Goal: Transaction & Acquisition: Purchase product/service

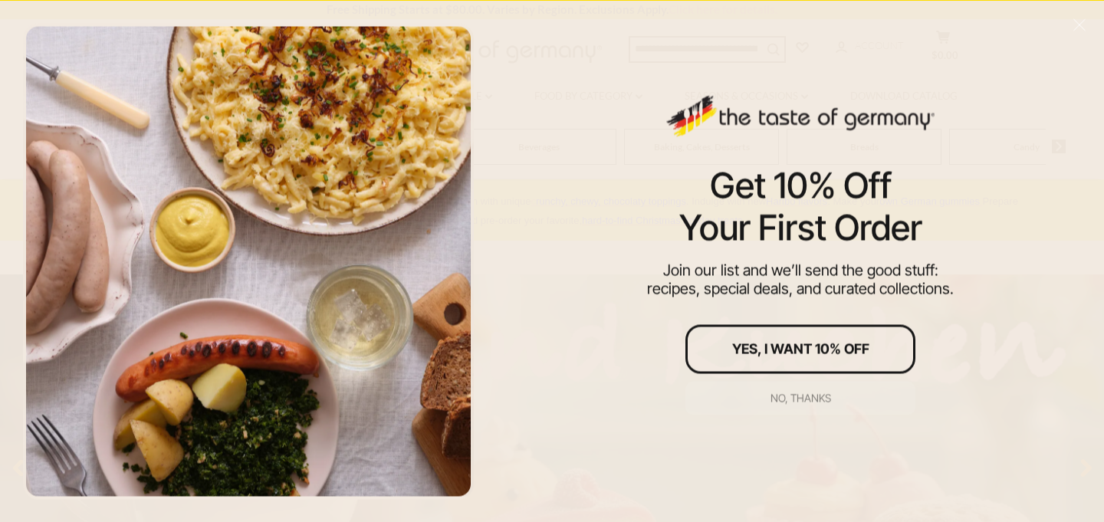
click at [795, 396] on div "No, thanks" at bounding box center [801, 398] width 61 height 11
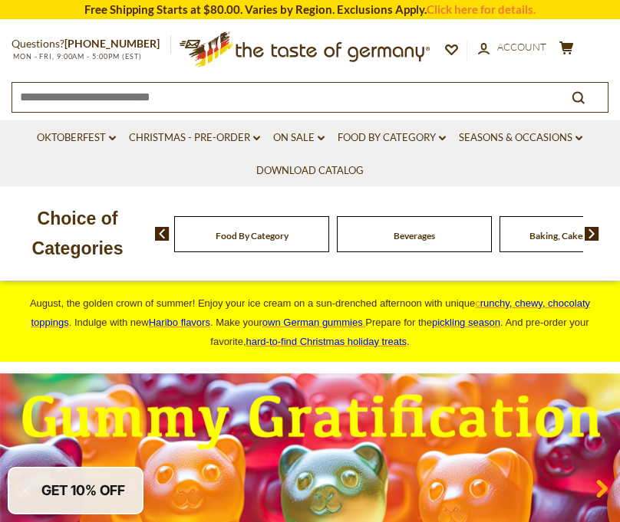
click at [265, 98] on input at bounding box center [279, 96] width 535 height 27
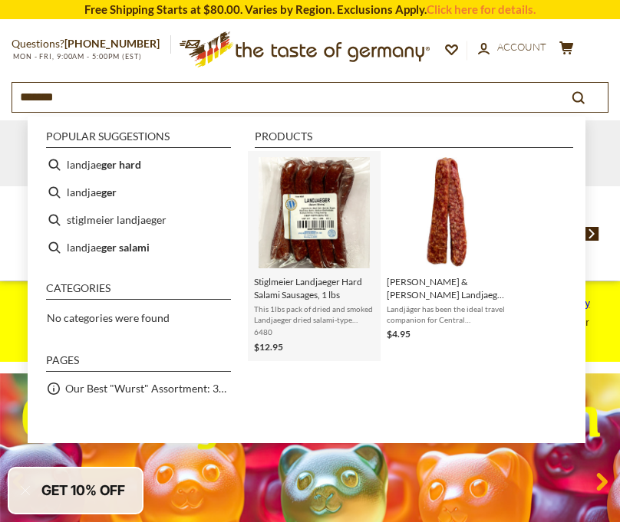
type input "*******"
click at [310, 301] on span "Stiglmeier Landjaeger Hard Salami Sausages, 1 lbs" at bounding box center [314, 288] width 120 height 26
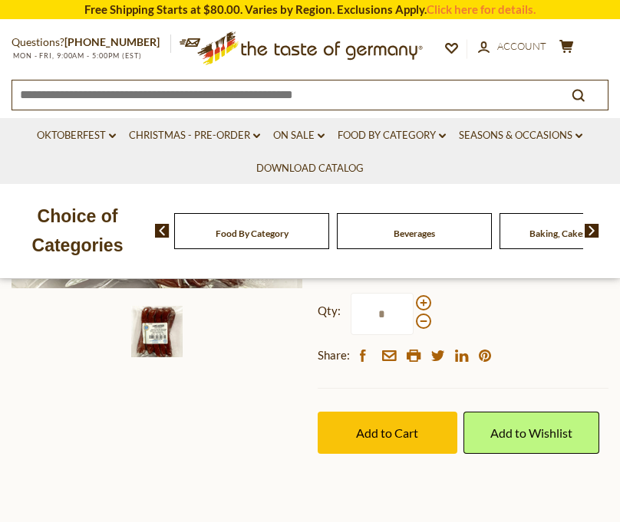
scroll to position [371, 0]
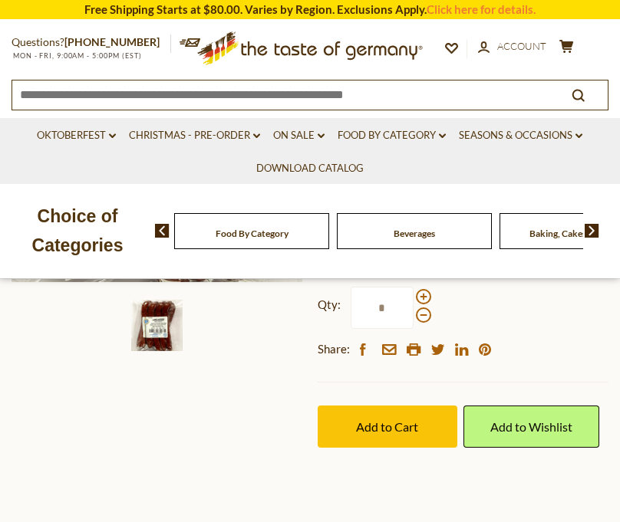
drag, startPoint x: 392, startPoint y: 312, endPoint x: 368, endPoint y: 312, distance: 23.8
click at [368, 312] on input "*" at bounding box center [381, 308] width 63 height 42
type input "*"
click at [296, 346] on div at bounding box center [157, 325] width 300 height 51
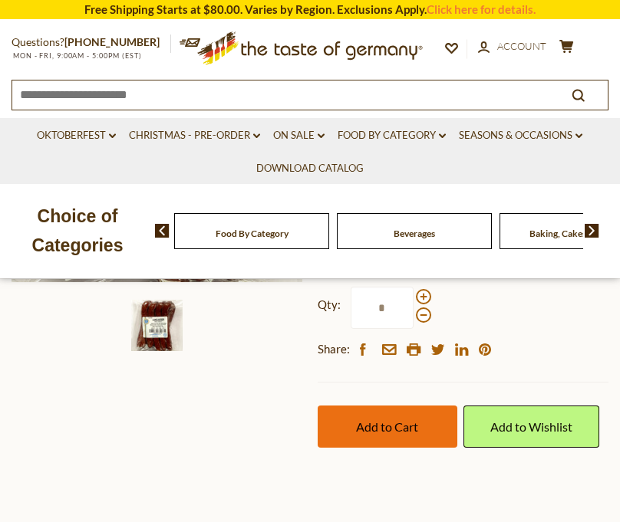
click at [365, 426] on span "Add to Cart" at bounding box center [387, 427] width 62 height 15
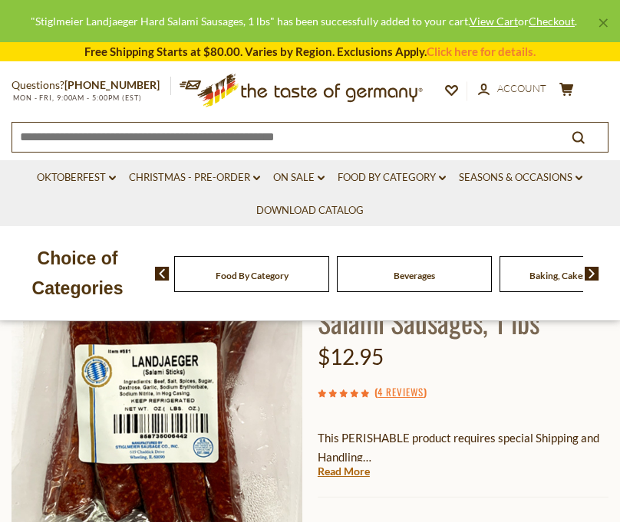
scroll to position [74, 0]
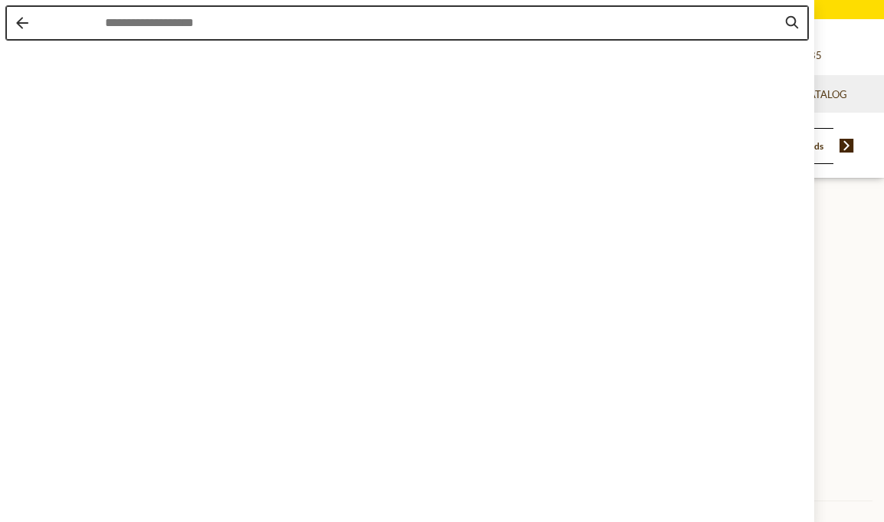
type input "*"
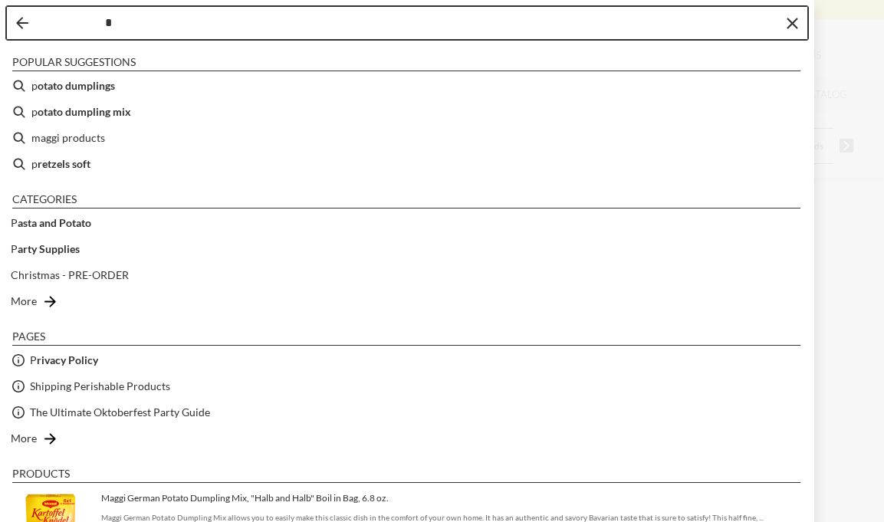
drag, startPoint x: 522, startPoint y: 47, endPoint x: 518, endPoint y: 27, distance: 20.2
type input "*"
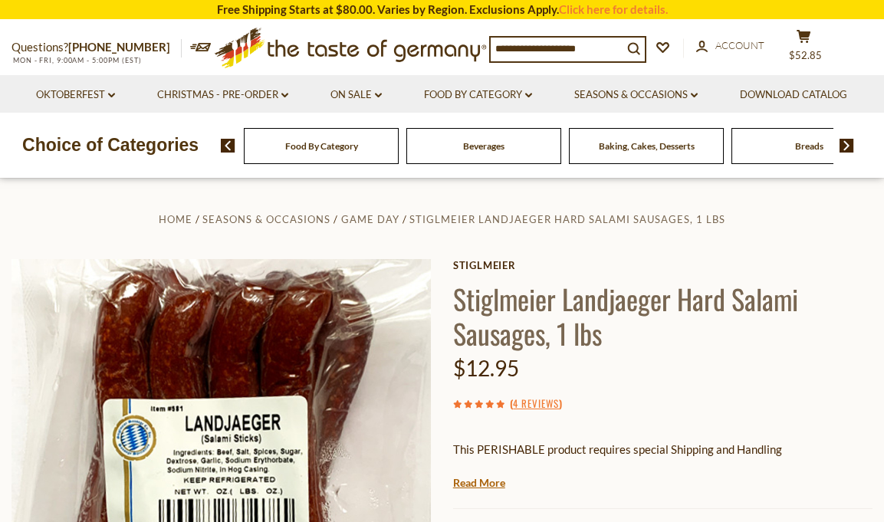
click at [543, 51] on input at bounding box center [557, 48] width 132 height 21
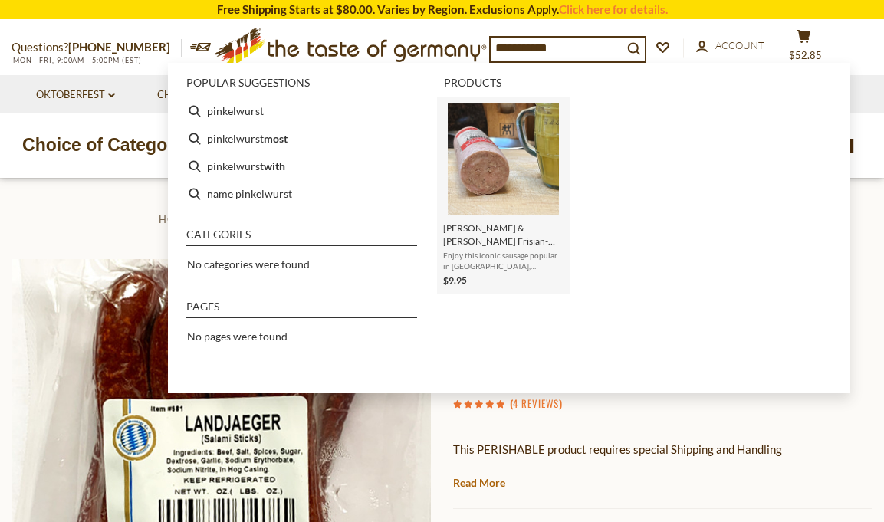
type input "**********"
click at [540, 129] on img "Instant Search Results" at bounding box center [503, 159] width 111 height 111
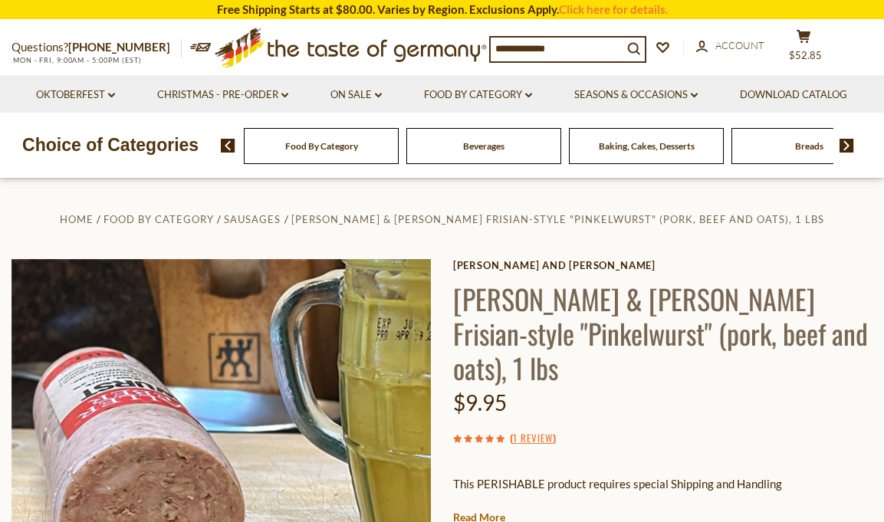
scroll to position [281, 0]
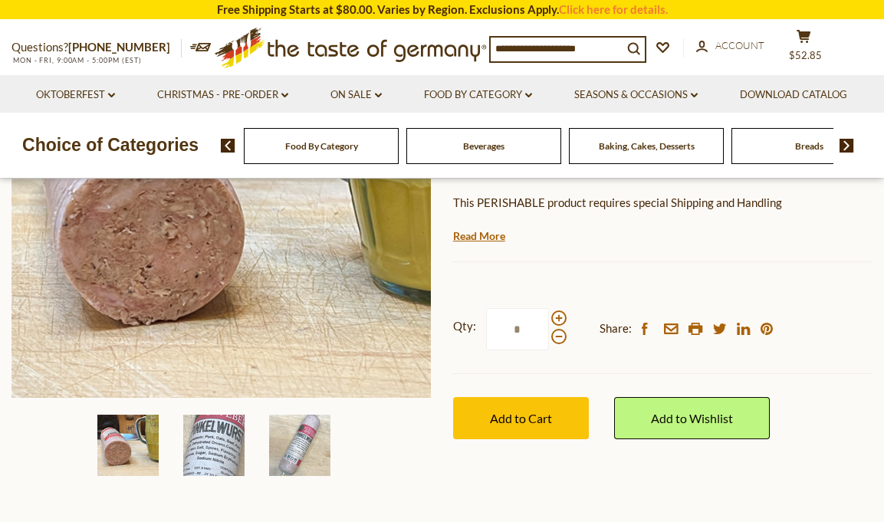
drag, startPoint x: 522, startPoint y: 297, endPoint x: 499, endPoint y: 297, distance: 23.0
click at [499, 308] on input "*" at bounding box center [517, 329] width 63 height 42
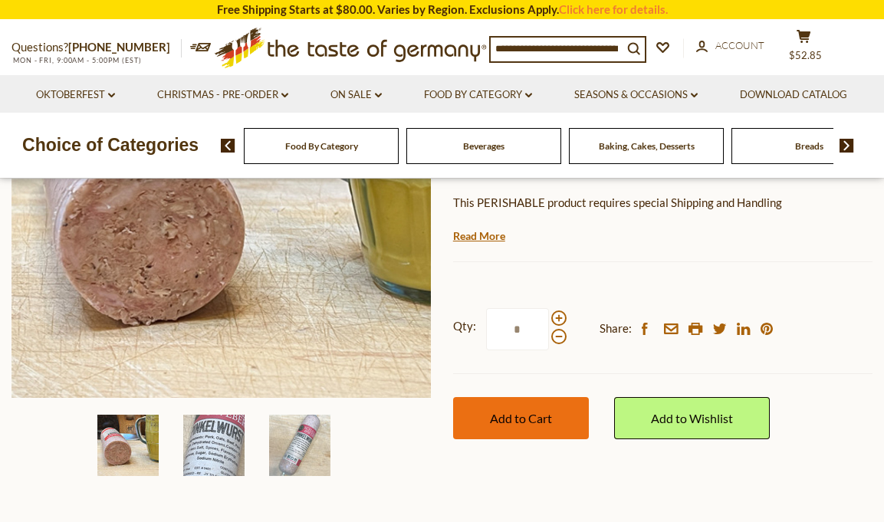
type input "*"
click at [508, 411] on span "Add to Cart" at bounding box center [521, 418] width 62 height 15
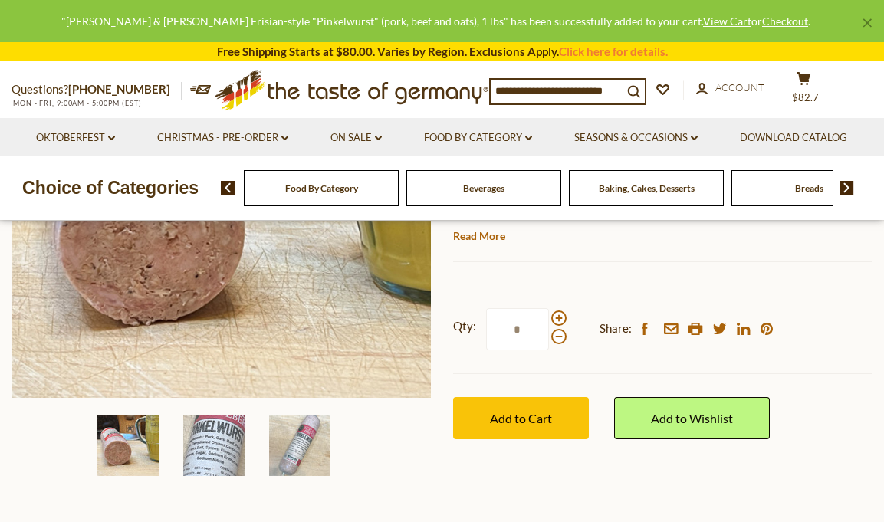
click at [529, 89] on input at bounding box center [557, 90] width 132 height 21
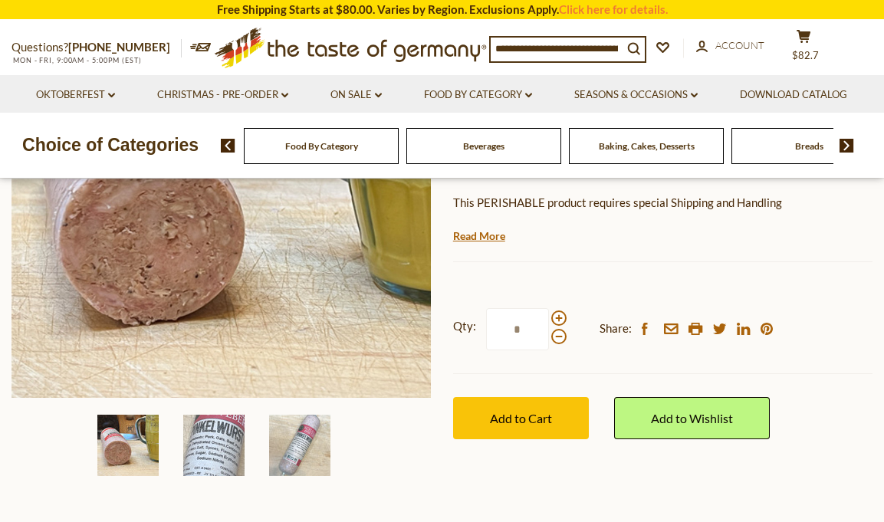
click at [533, 49] on input at bounding box center [557, 48] width 132 height 21
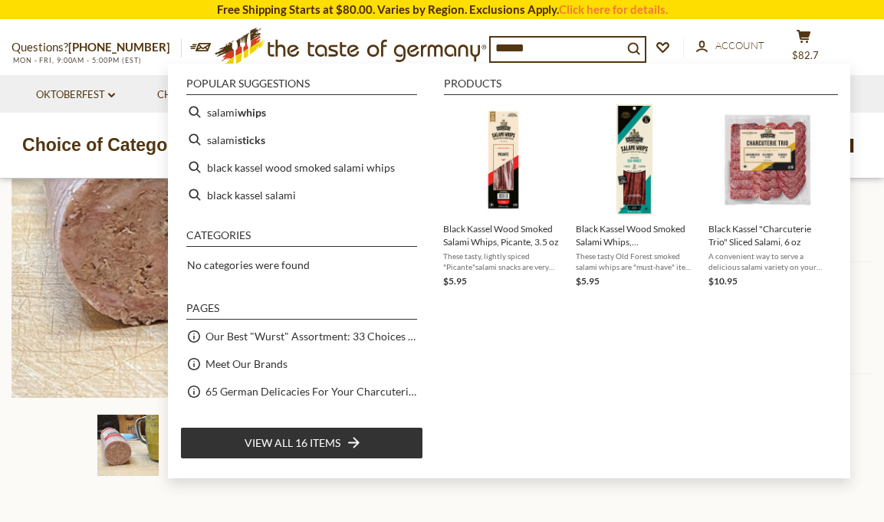
click at [495, 47] on input "******" at bounding box center [557, 48] width 132 height 21
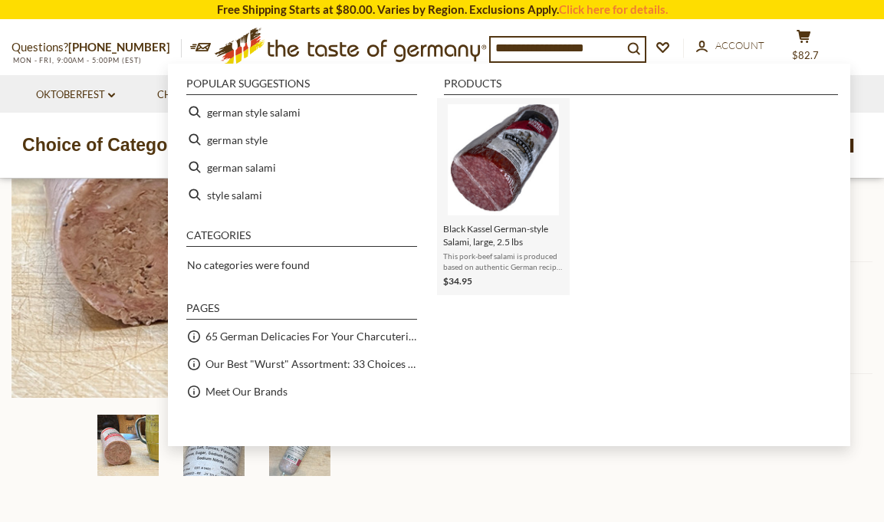
type input "**********"
click at [517, 148] on img "Black Kassel German-style Salami, large, 2.5 lbs" at bounding box center [503, 159] width 111 height 111
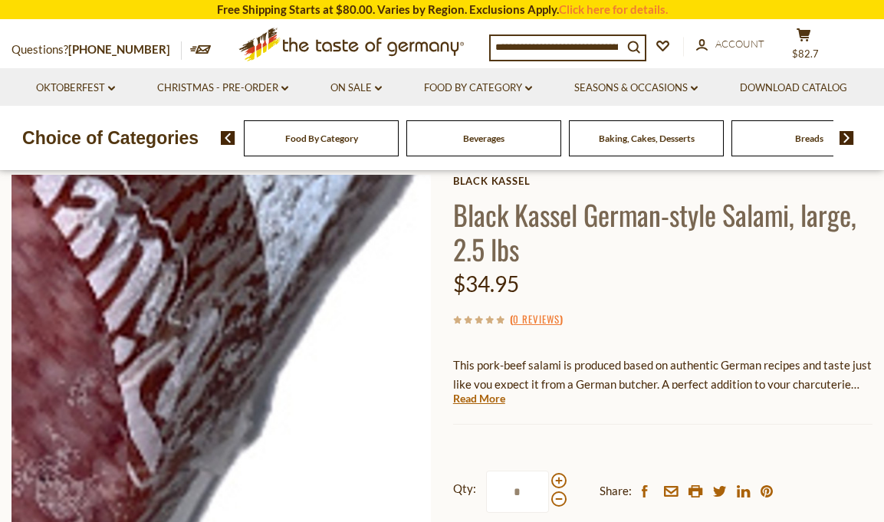
scroll to position [95, 0]
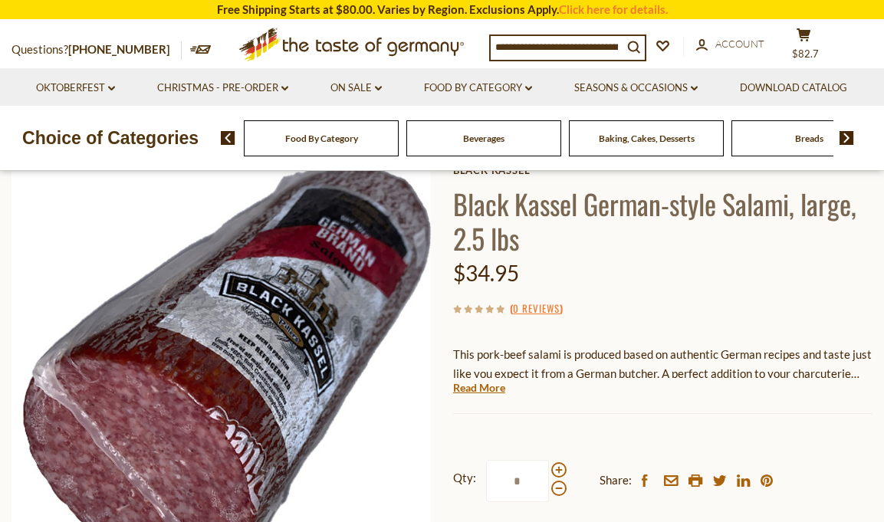
click at [505, 48] on input at bounding box center [557, 46] width 132 height 21
type input "**********"
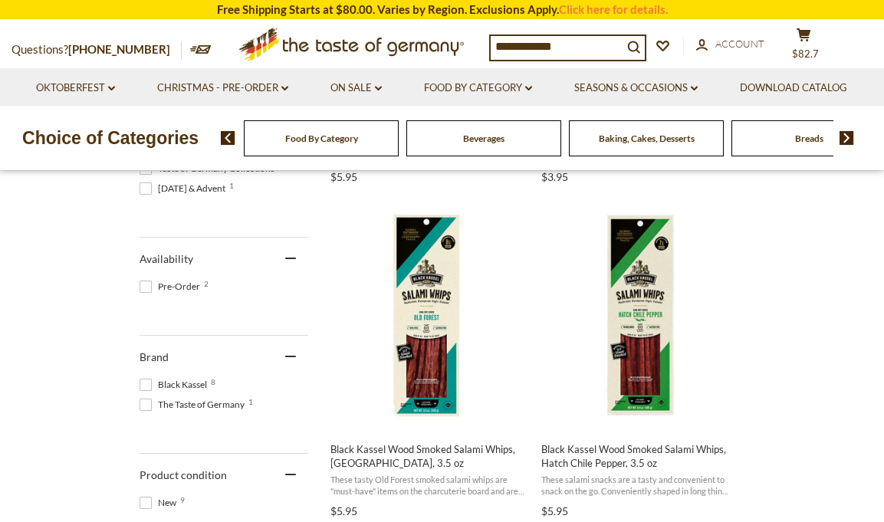
scroll to position [709, 0]
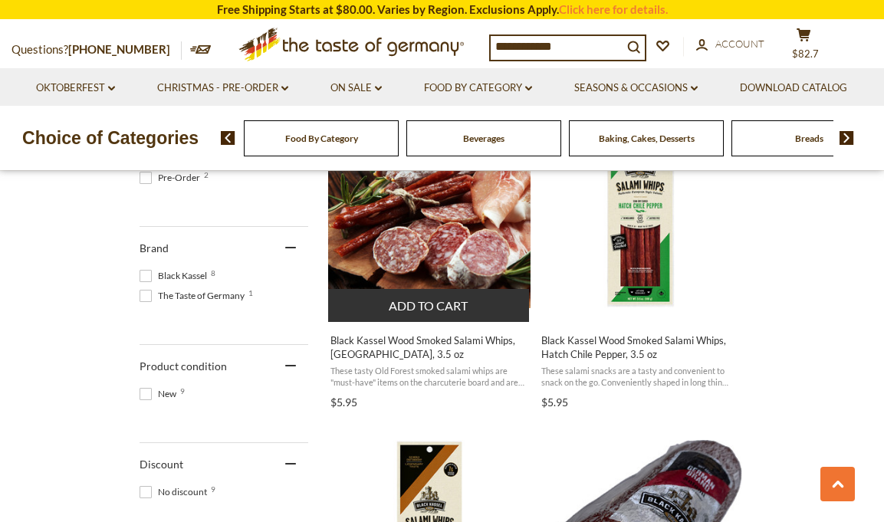
click at [410, 342] on span "Black Kassel Wood Smoked Salami Whips, [GEOGRAPHIC_DATA], 3.5 oz" at bounding box center [430, 348] width 199 height 28
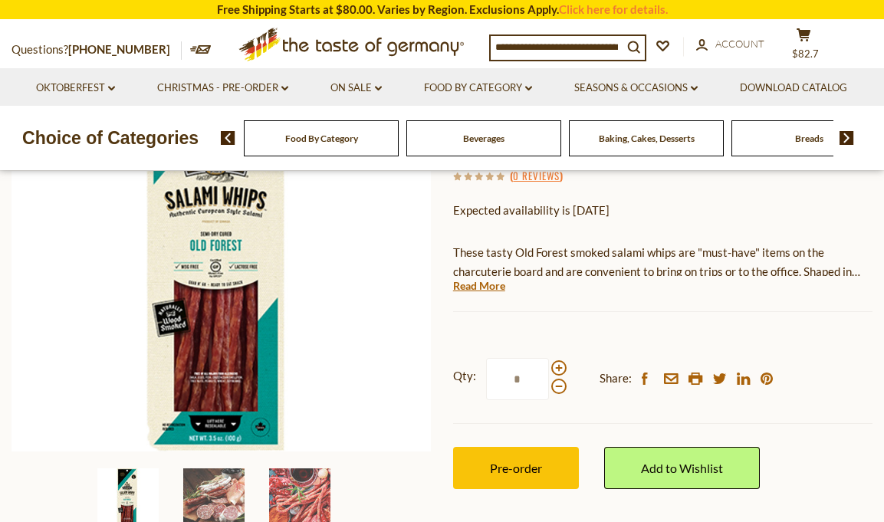
scroll to position [222, 0]
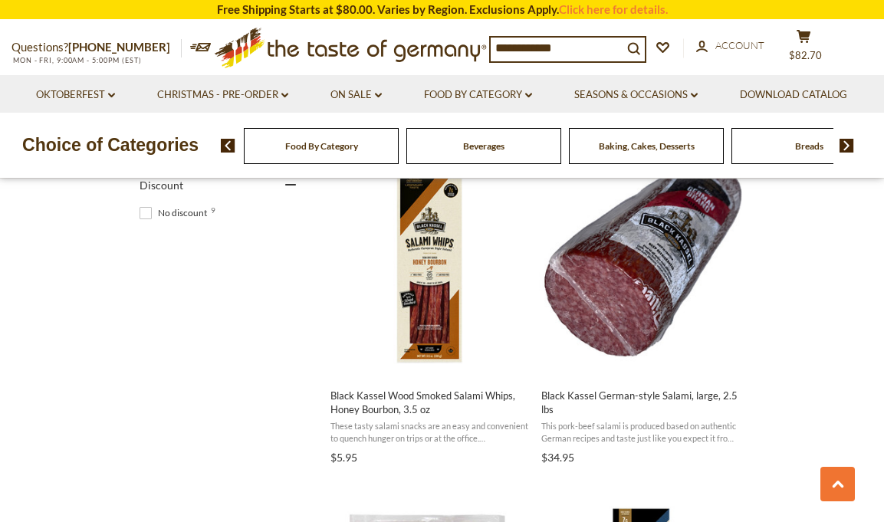
scroll to position [1012, 0]
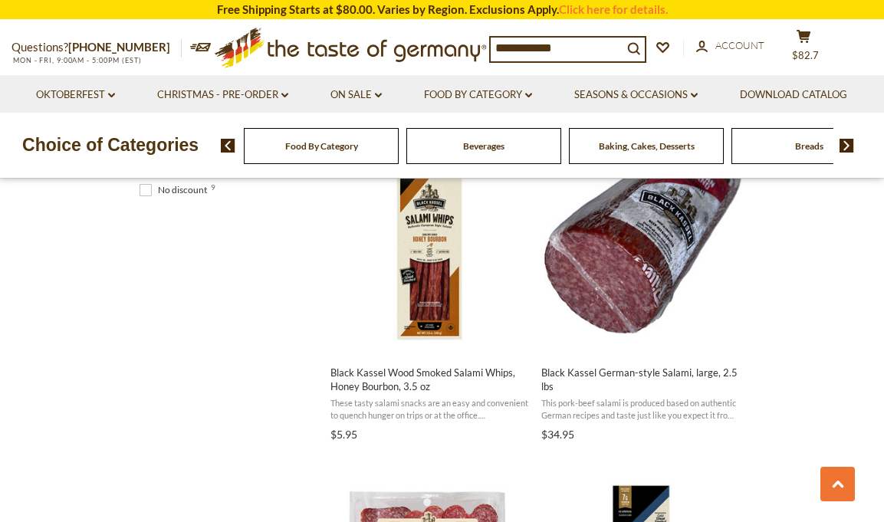
click at [623, 48] on input "**********" at bounding box center [557, 48] width 132 height 21
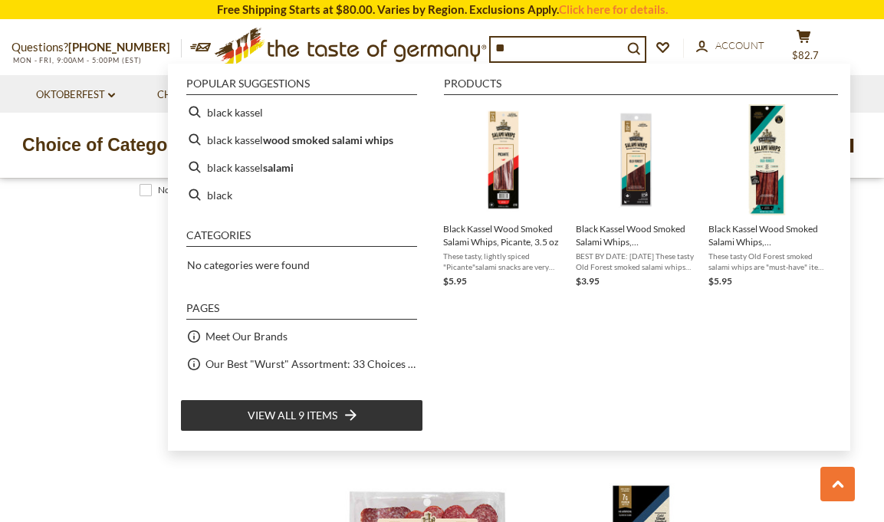
type input "*"
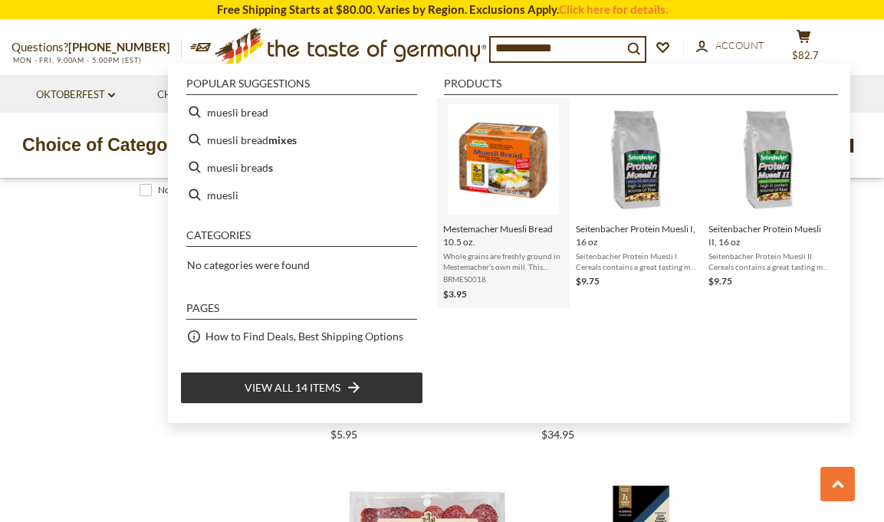
type input "**********"
click at [514, 228] on span "Mestemacher Muesli Bread 10.5 oz." at bounding box center [503, 235] width 120 height 26
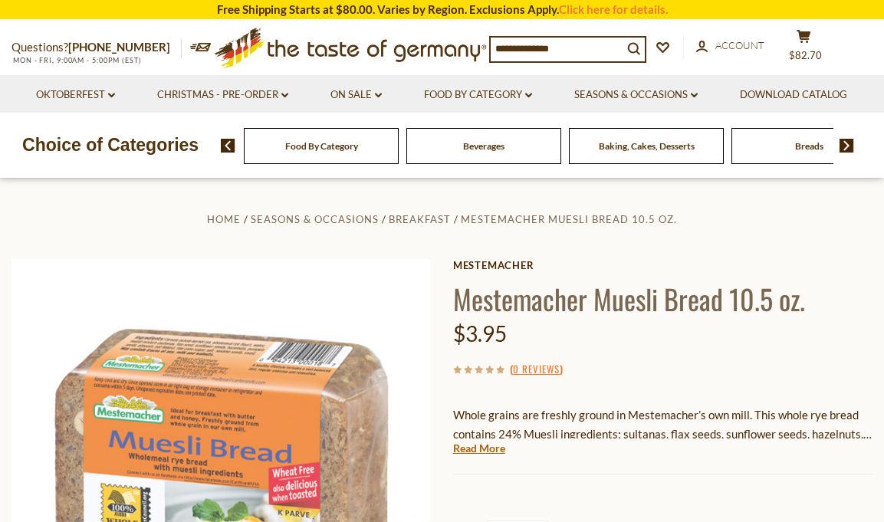
scroll to position [287, 0]
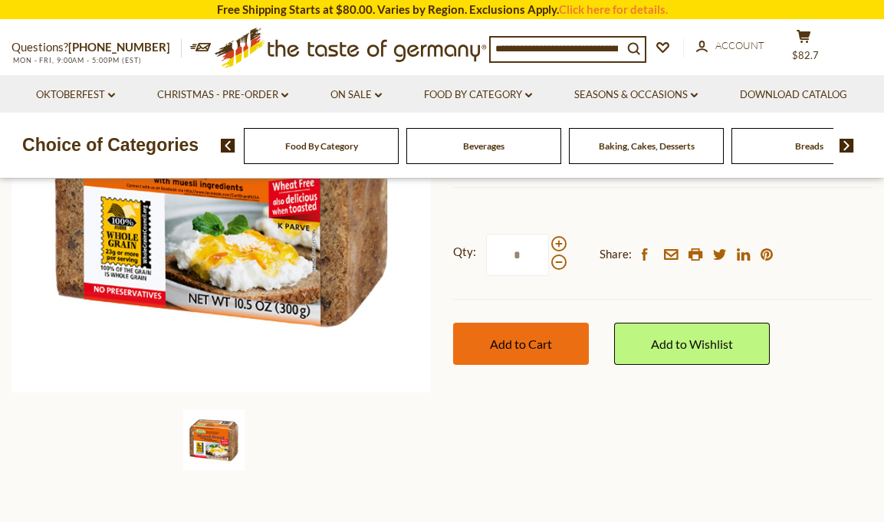
click at [513, 340] on span "Add to Cart" at bounding box center [521, 344] width 62 height 15
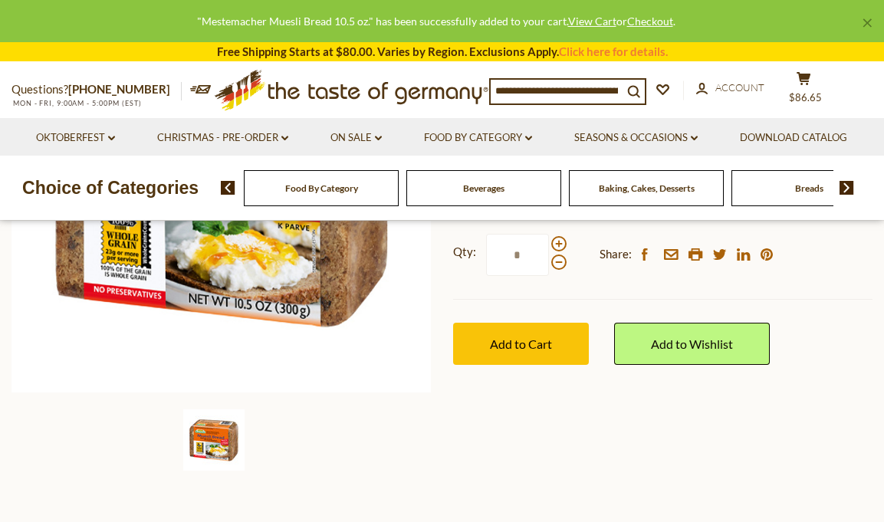
click at [551, 96] on input at bounding box center [557, 90] width 132 height 21
type input "*******"
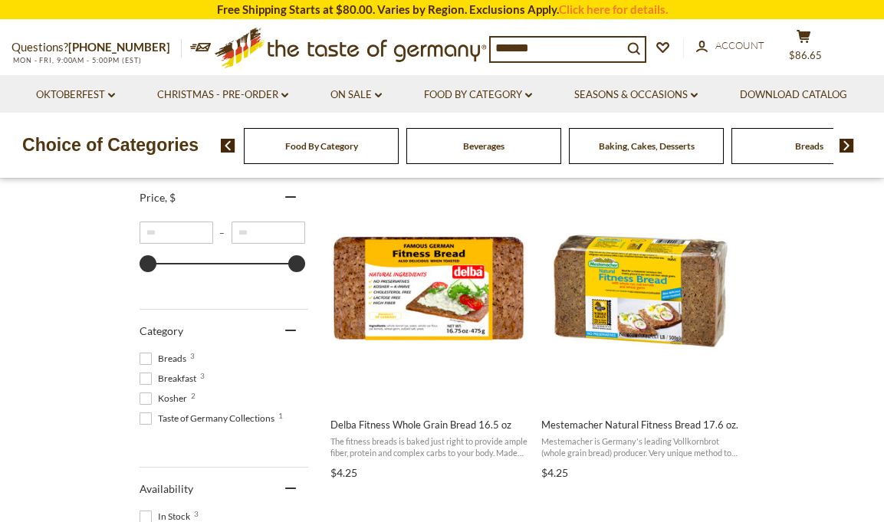
scroll to position [331, 0]
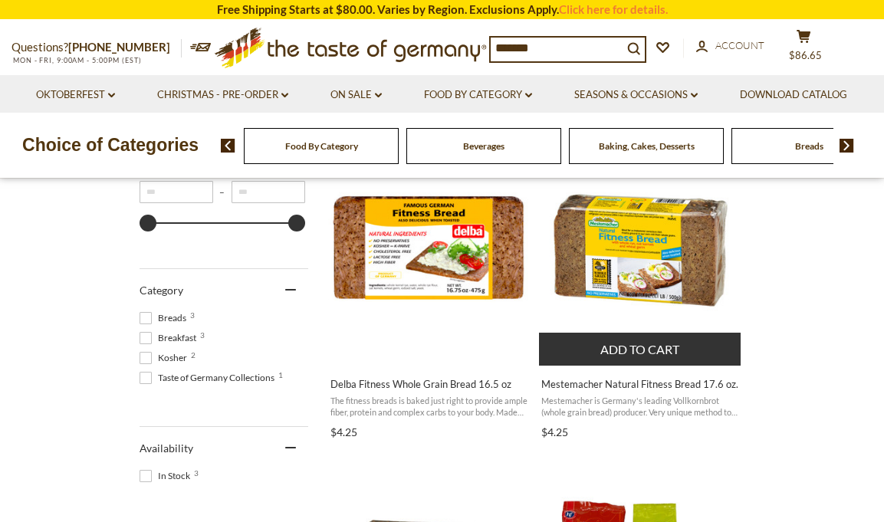
click at [590, 387] on span "Mestemacher Natural Fitness Bread 17.6 oz." at bounding box center [640, 384] width 199 height 14
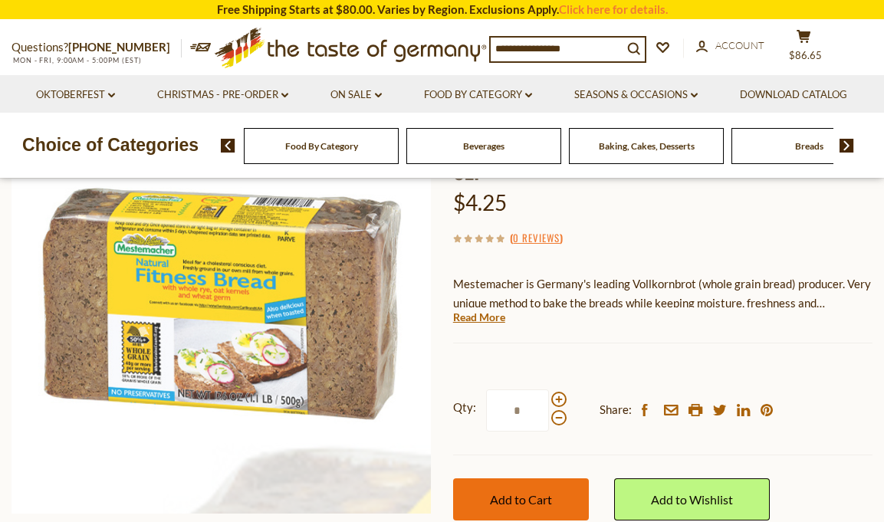
scroll to position [166, 0]
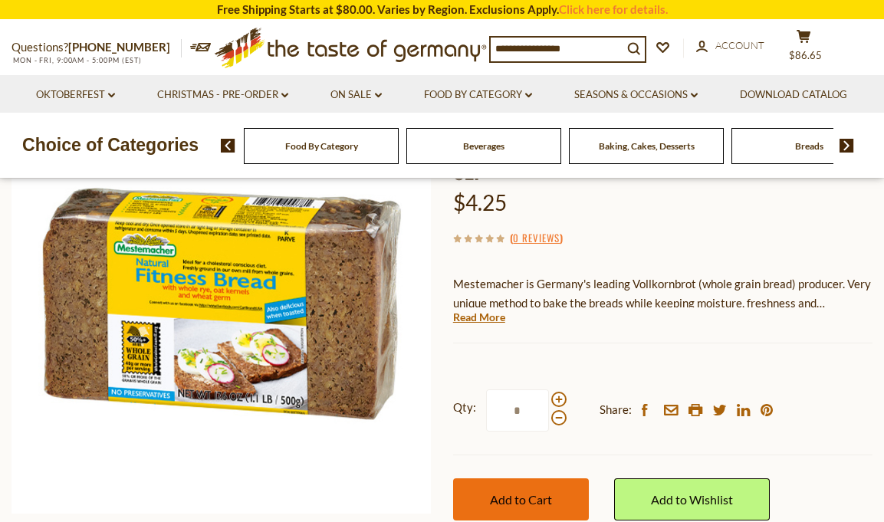
click at [505, 499] on span "Add to Cart" at bounding box center [521, 499] width 62 height 15
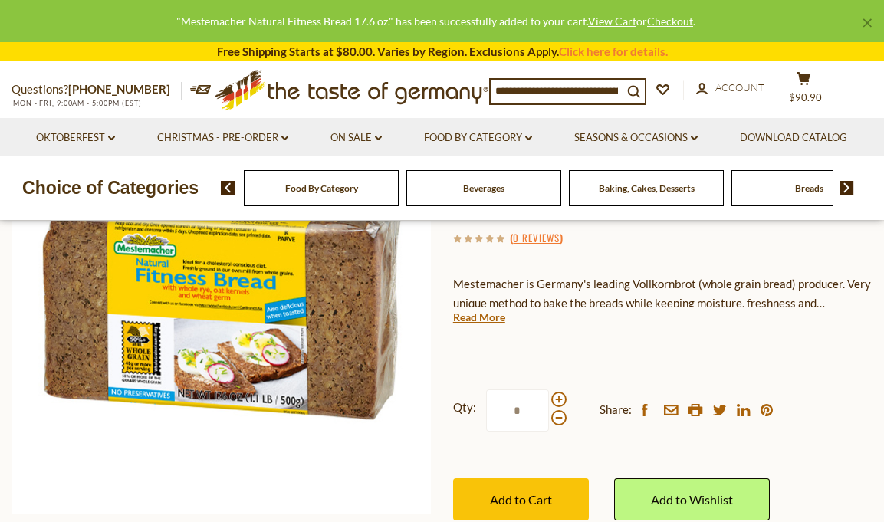
click at [598, 90] on input at bounding box center [557, 90] width 132 height 21
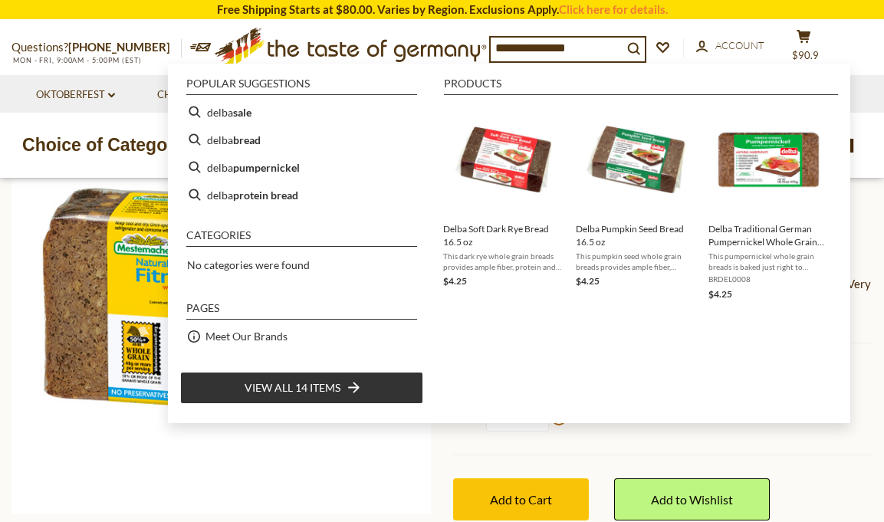
type input "**********"
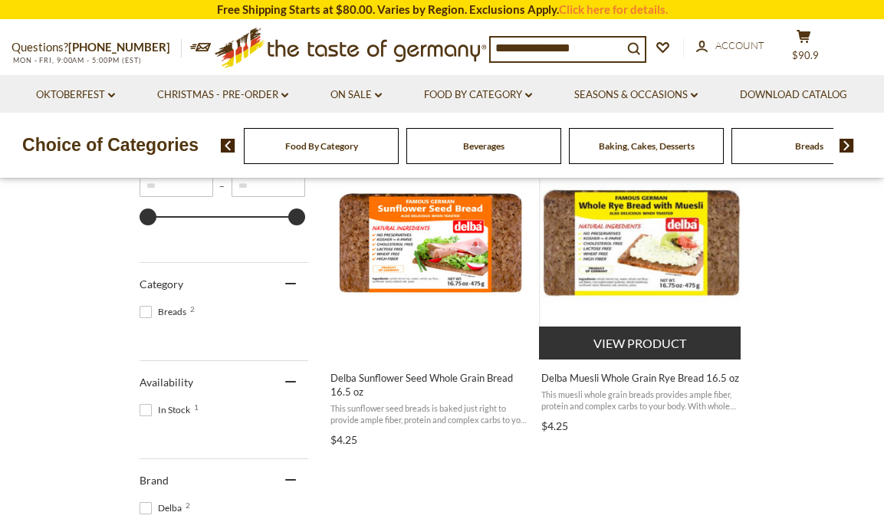
scroll to position [344, 0]
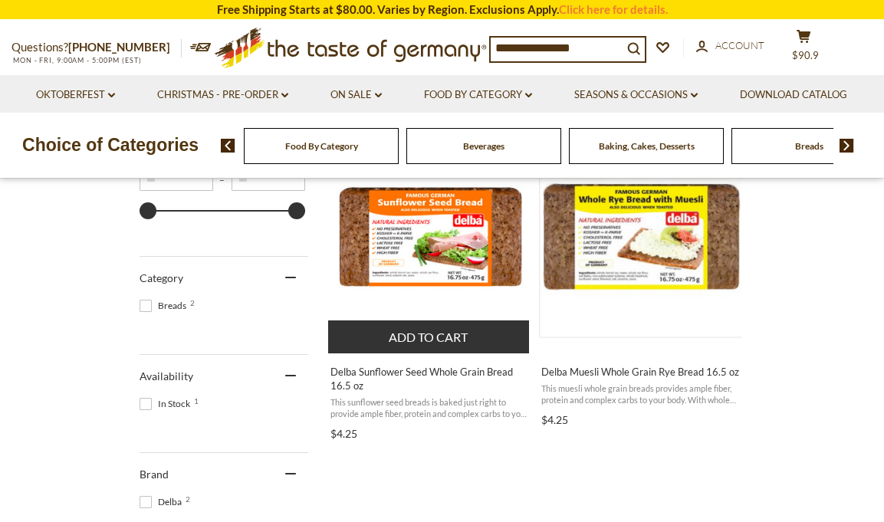
click at [429, 376] on span "Delba Sunflower Seed Whole Grain Bread 16.5 oz" at bounding box center [430, 379] width 199 height 28
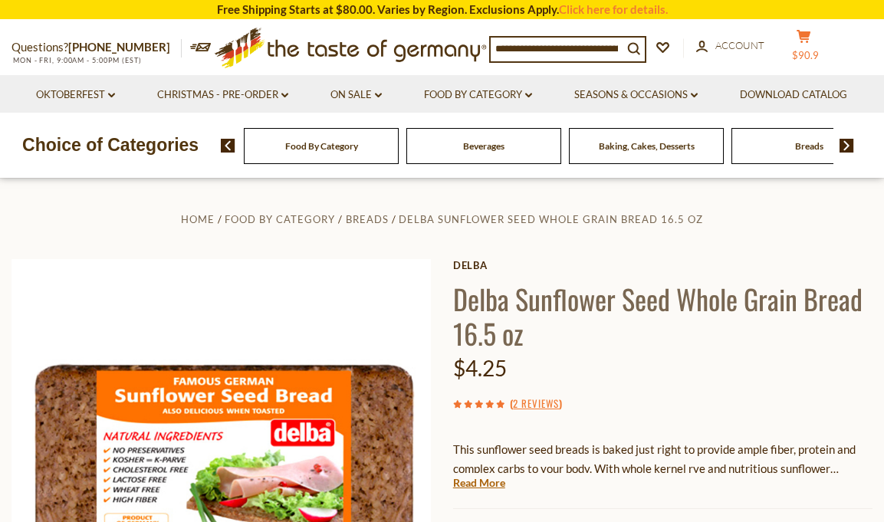
click at [819, 49] on span "$90.9" at bounding box center [805, 55] width 27 height 12
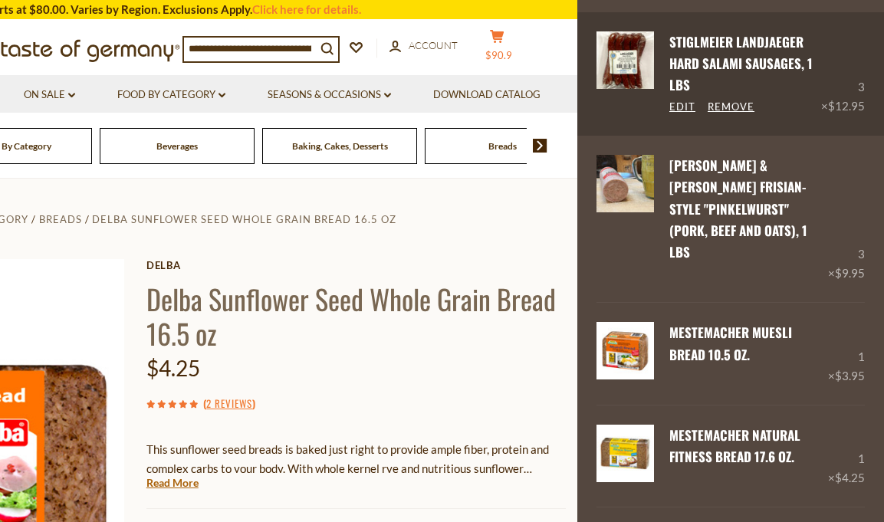
scroll to position [352, 0]
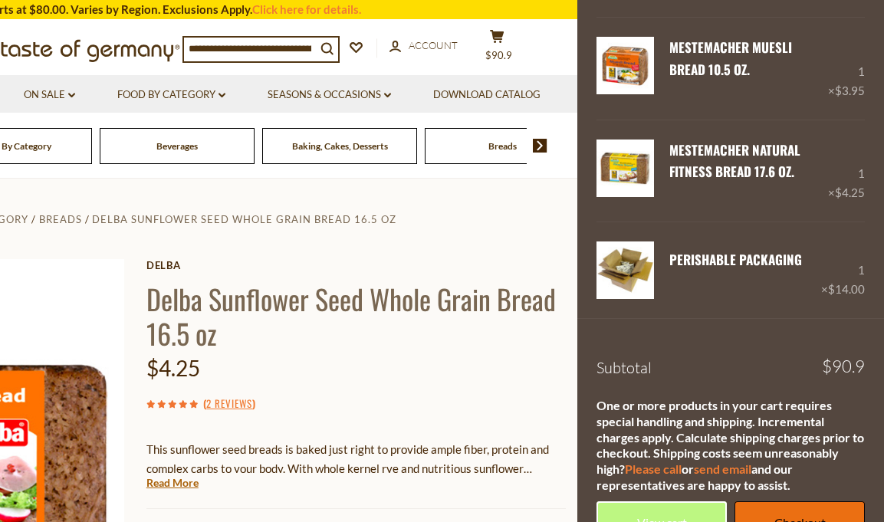
click at [789, 502] on link "Checkout" at bounding box center [800, 523] width 130 height 42
